Goal: Navigation & Orientation: Find specific page/section

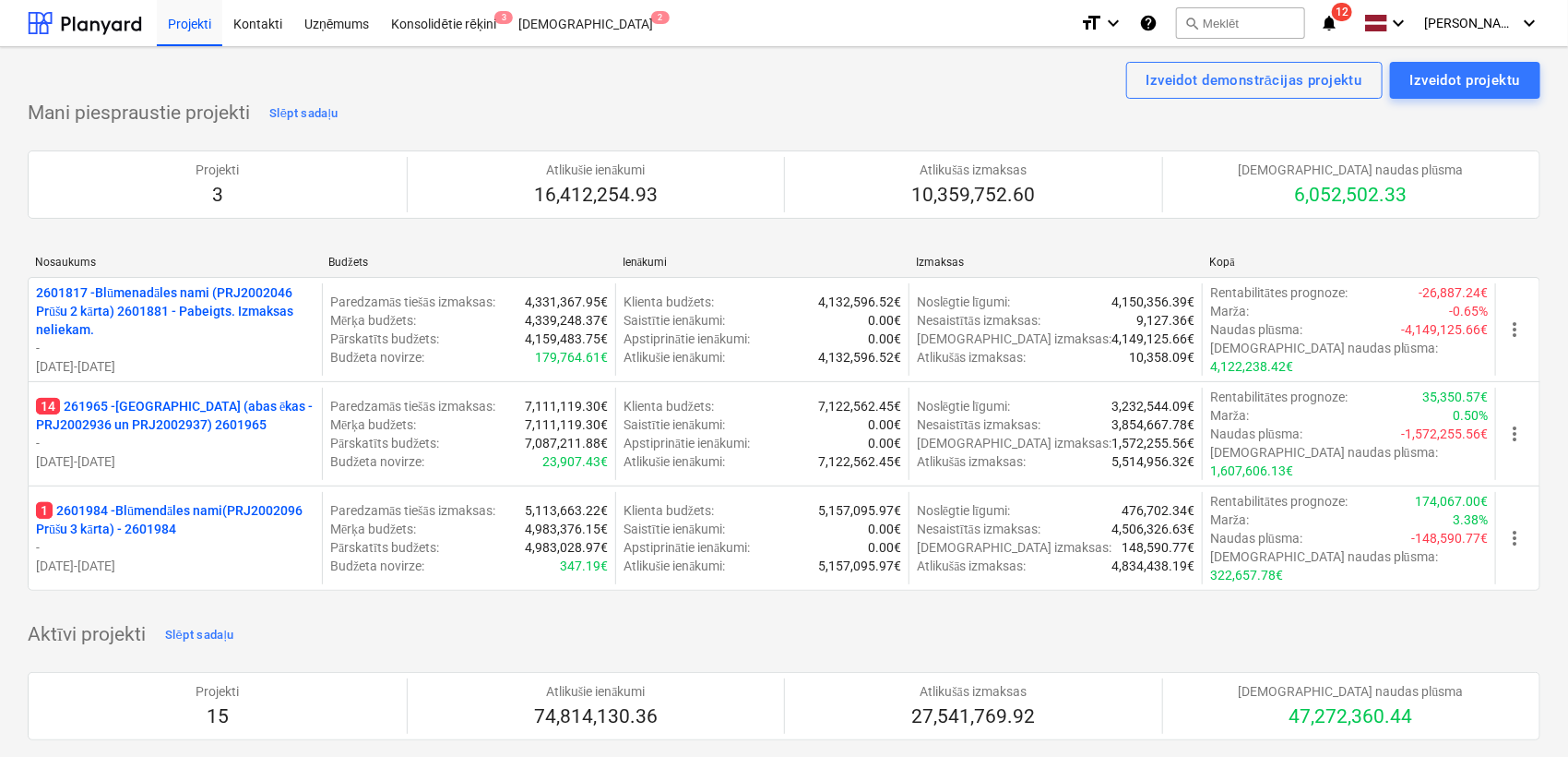
click at [1342, 25] on span "notifications 12" at bounding box center [1331, 23] width 22 height 22
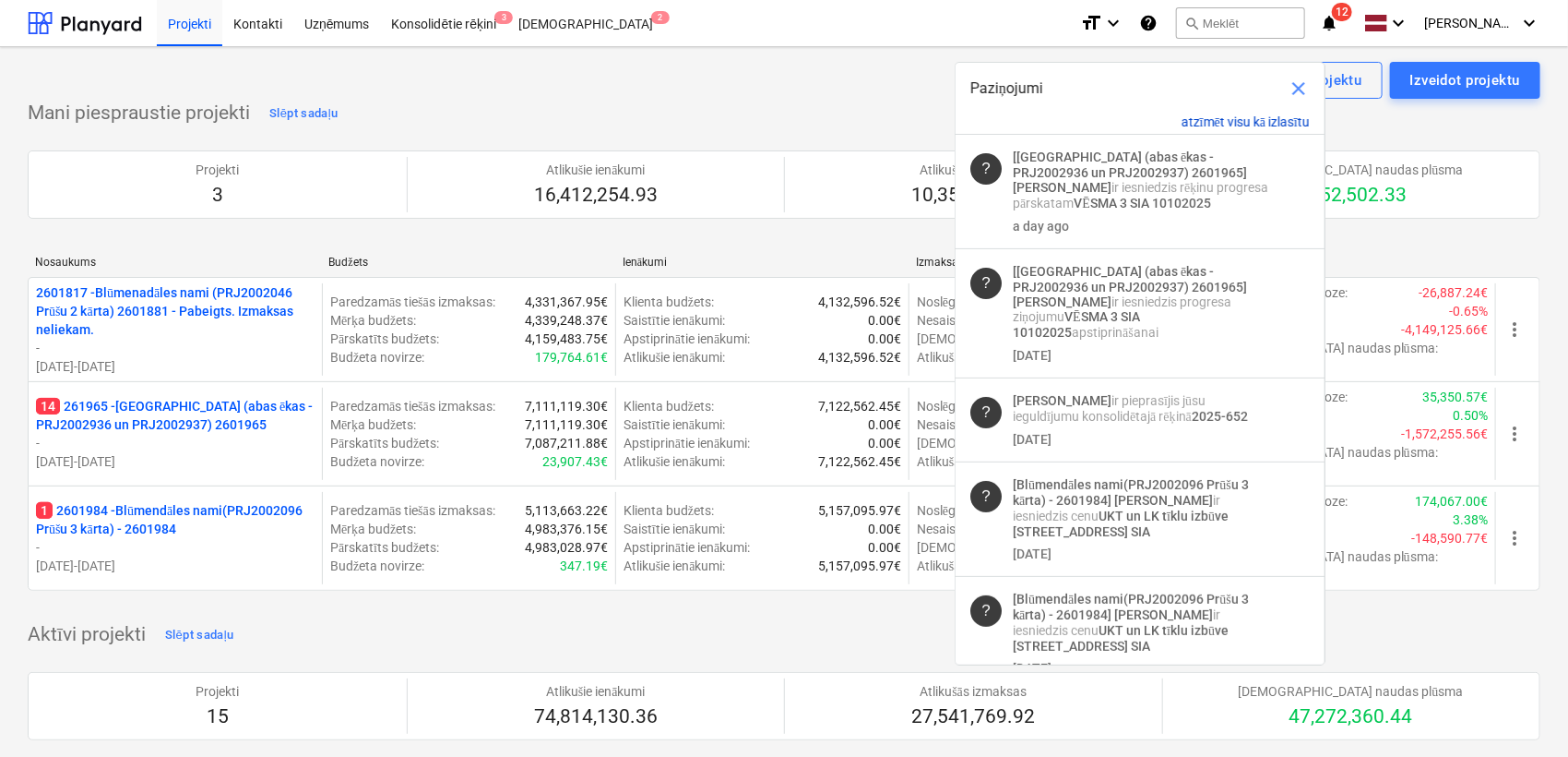
click at [1225, 122] on button "atzīmēt visu kā izlasītu" at bounding box center [1246, 122] width 128 height 15
click at [1297, 91] on span "close" at bounding box center [1298, 88] width 22 height 22
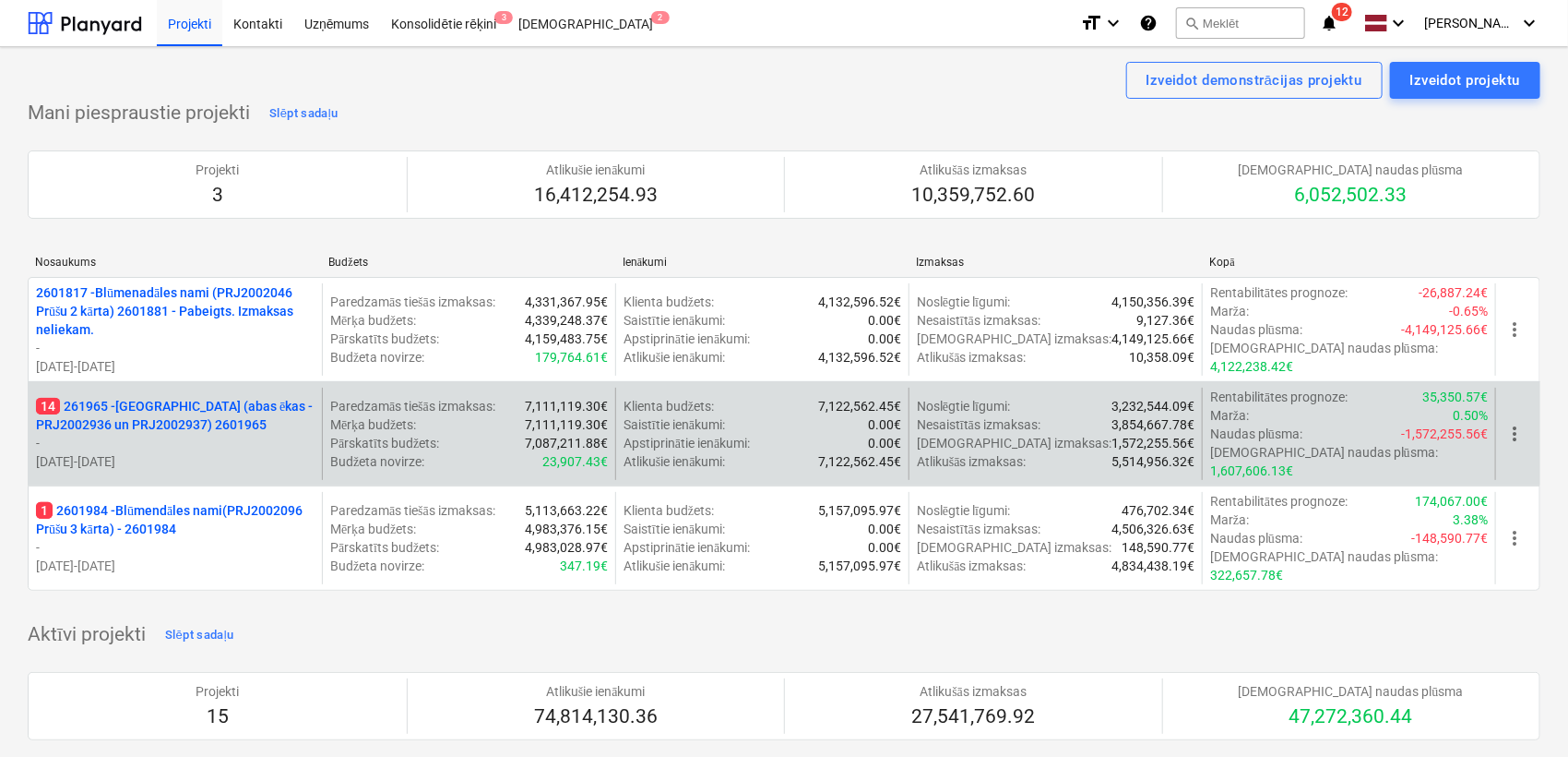
click at [157, 397] on p "14 261965 - [GEOGRAPHIC_DATA] ([PERSON_NAME] - PRJ2002936 un PRJ2002937) 2601965" at bounding box center [175, 415] width 278 height 37
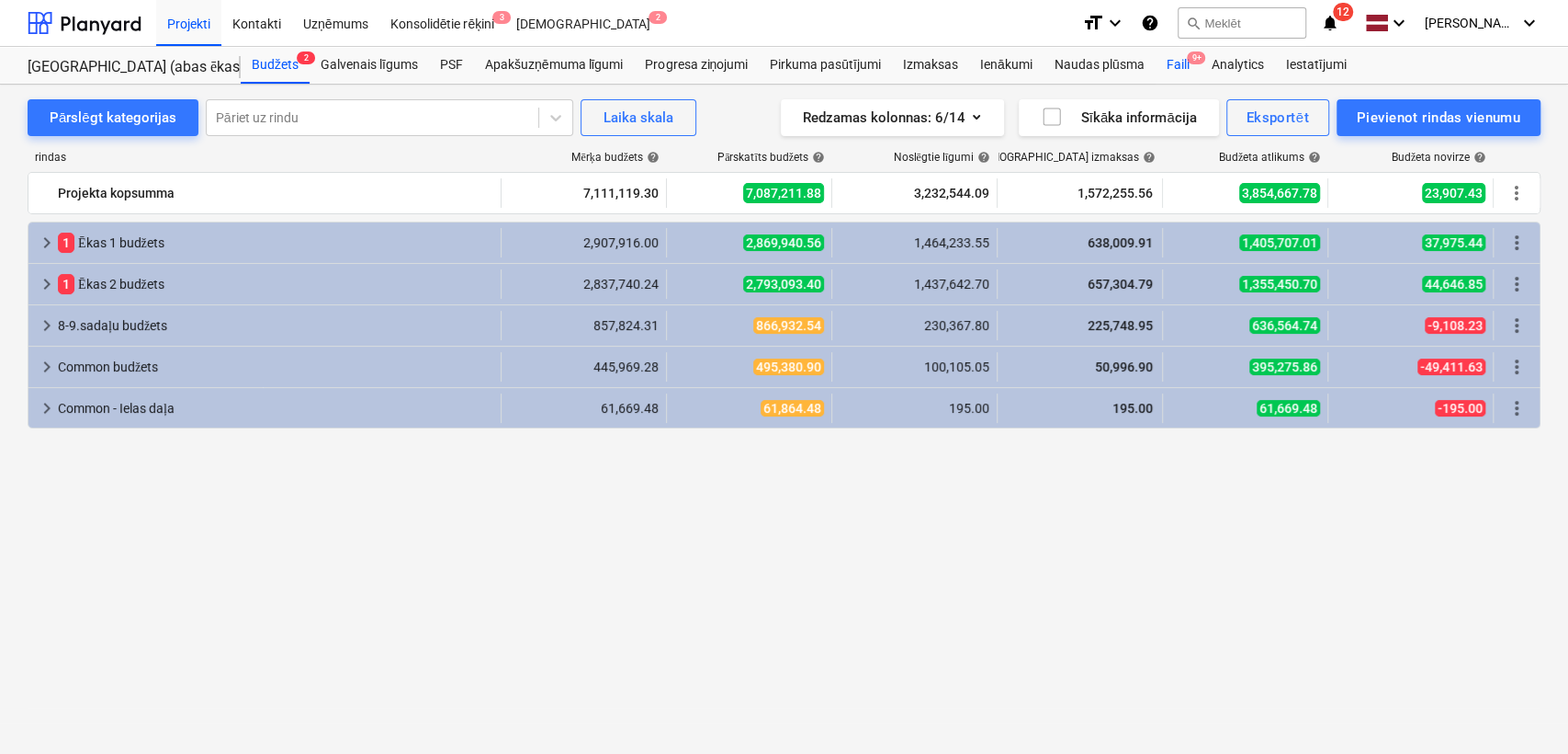
click at [1176, 58] on div "Faili 9+" at bounding box center [1176, 65] width 45 height 37
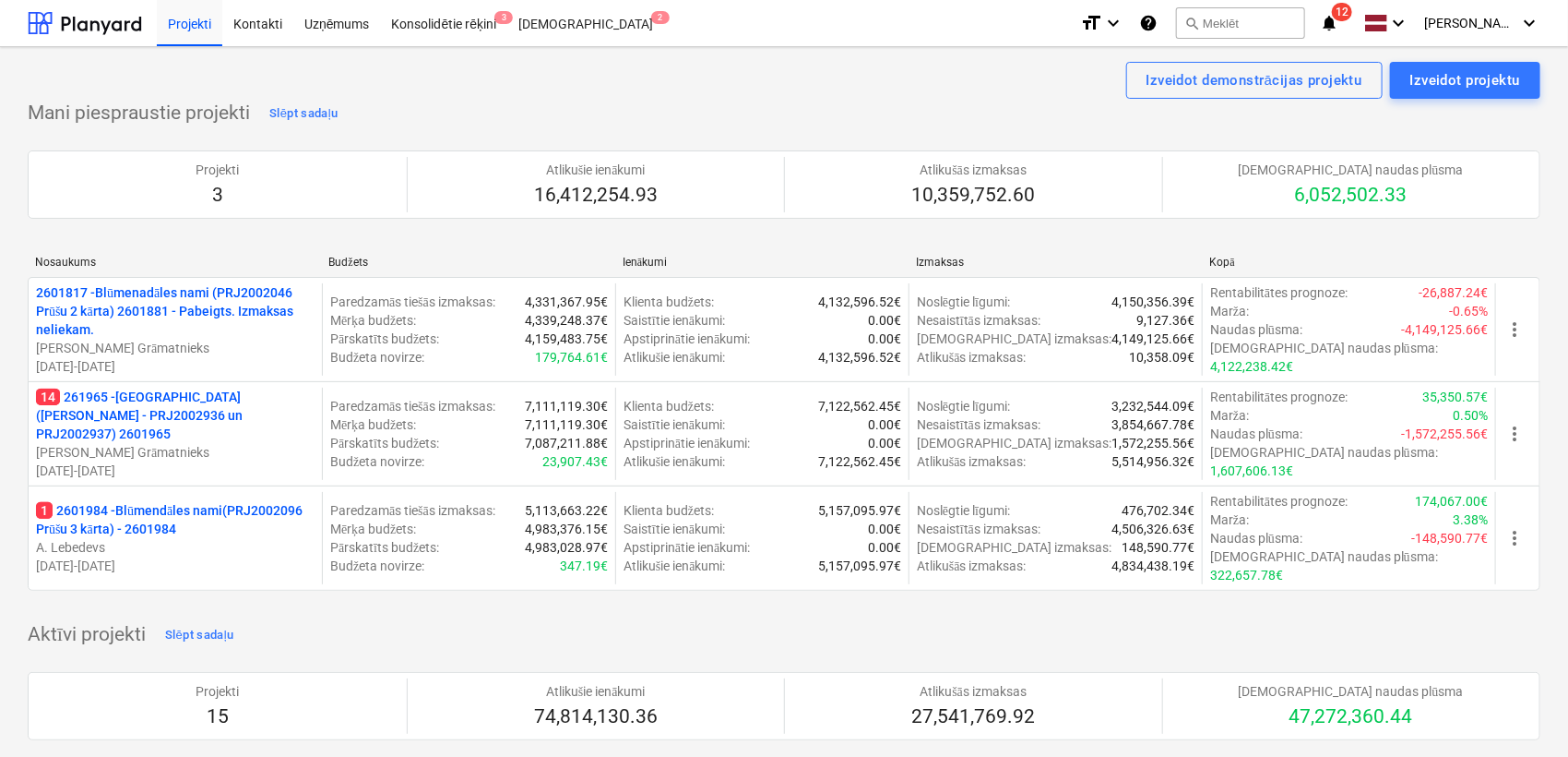
click at [163, 403] on p "14 261965 - [GEOGRAPHIC_DATA] ([PERSON_NAME] - PRJ2002936 un PRJ2002937) 2601965" at bounding box center [175, 415] width 278 height 56
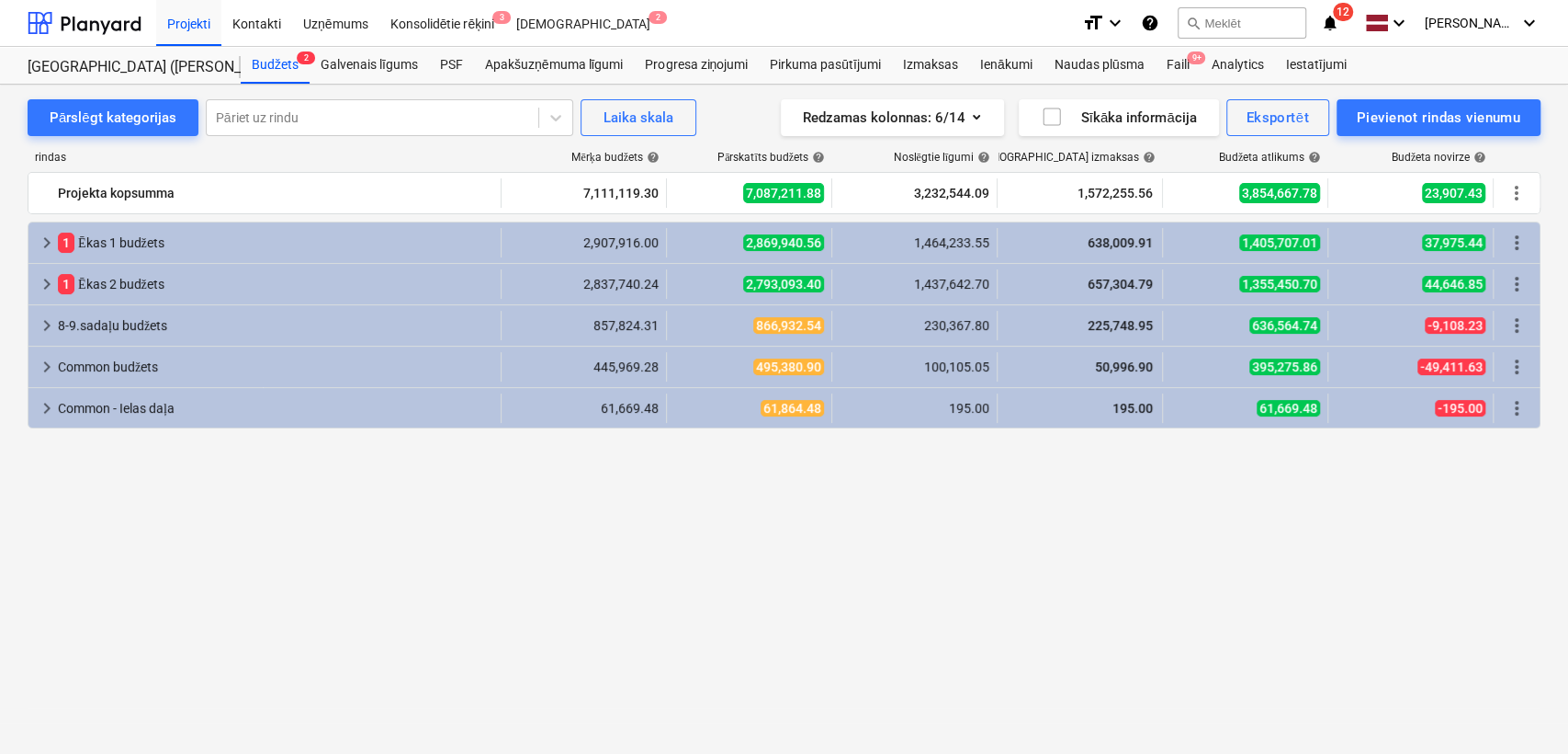
click at [881, 564] on div "keyboard_arrow_right 1 [PERSON_NAME] 1 budžets 2,907,916.00 2,869,940.56 1,464,…" at bounding box center [784, 453] width 1513 height 464
